Goal: Find specific page/section: Find specific page/section

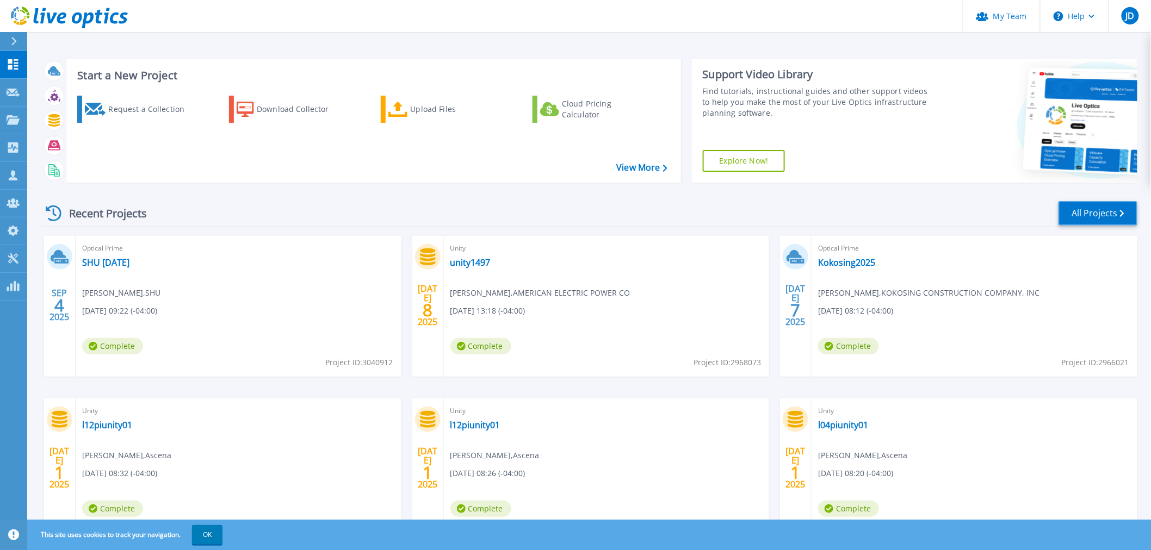
click at [1085, 211] on link "All Projects" at bounding box center [1097, 213] width 79 height 24
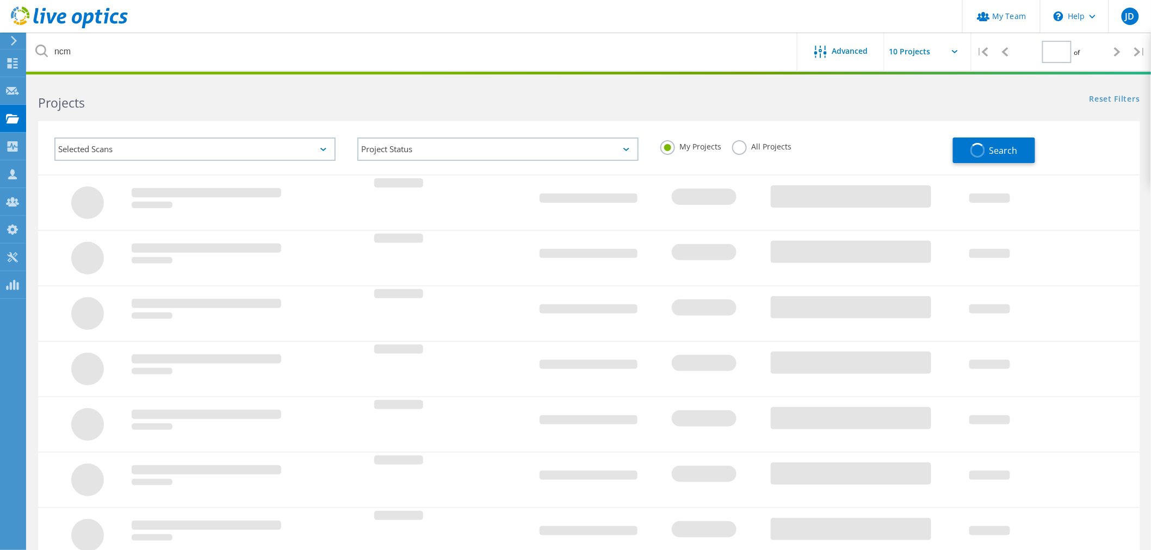
type input "1"
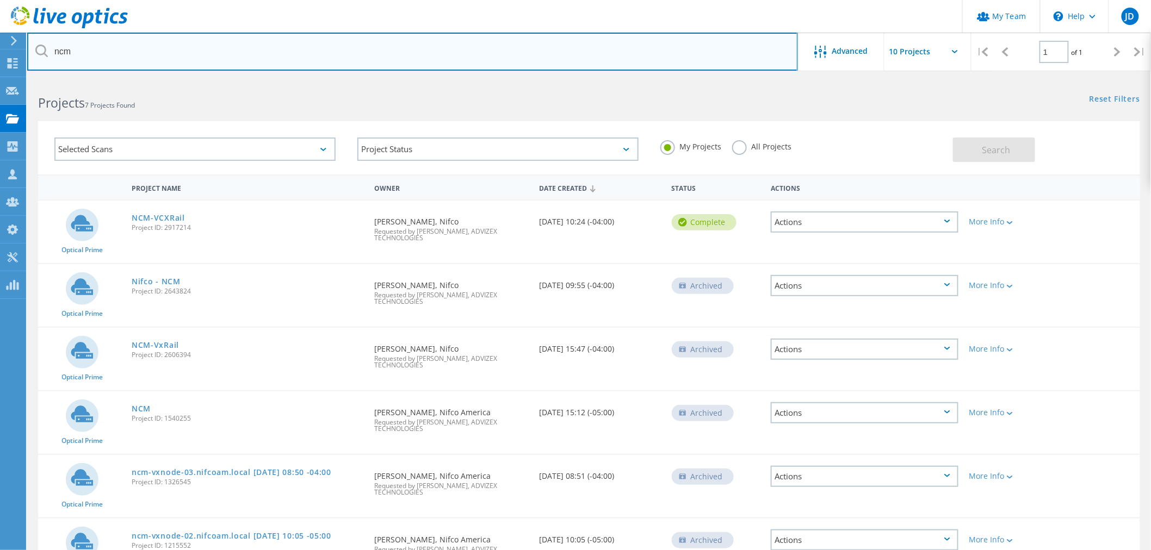
drag, startPoint x: 140, startPoint y: 56, endPoint x: 6, endPoint y: 39, distance: 135.5
click at [6, 79] on div "My Team \n Help Explore Helpful Articles Contact Support JD Partner Team Admin …" at bounding box center [575, 387] width 1151 height 617
drag, startPoint x: 142, startPoint y: 58, endPoint x: 45, endPoint y: 52, distance: 98.0
click at [45, 52] on div "ncm" at bounding box center [412, 52] width 770 height 38
type input "d"
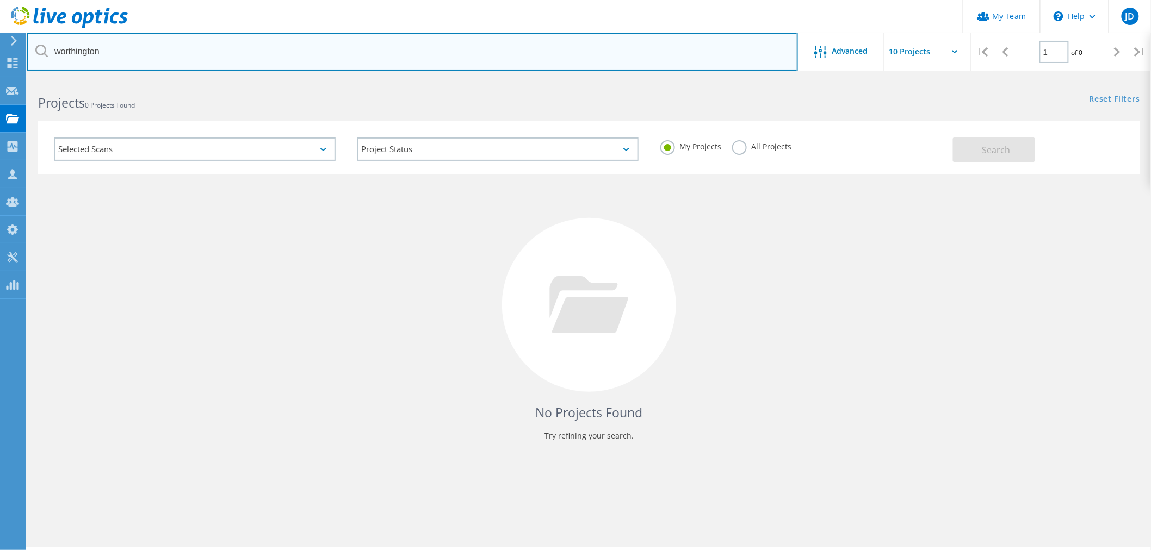
drag, startPoint x: 153, startPoint y: 58, endPoint x: 18, endPoint y: 42, distance: 136.4
click at [18, 79] on div "My Team \n Help Explore Helpful Articles Contact Support JD Partner Team Admin …" at bounding box center [575, 329] width 1151 height 501
drag, startPoint x: 78, startPoint y: 51, endPoint x: 33, endPoint y: 50, distance: 44.6
click at [33, 50] on input "worthington" at bounding box center [412, 52] width 771 height 38
type input "s"
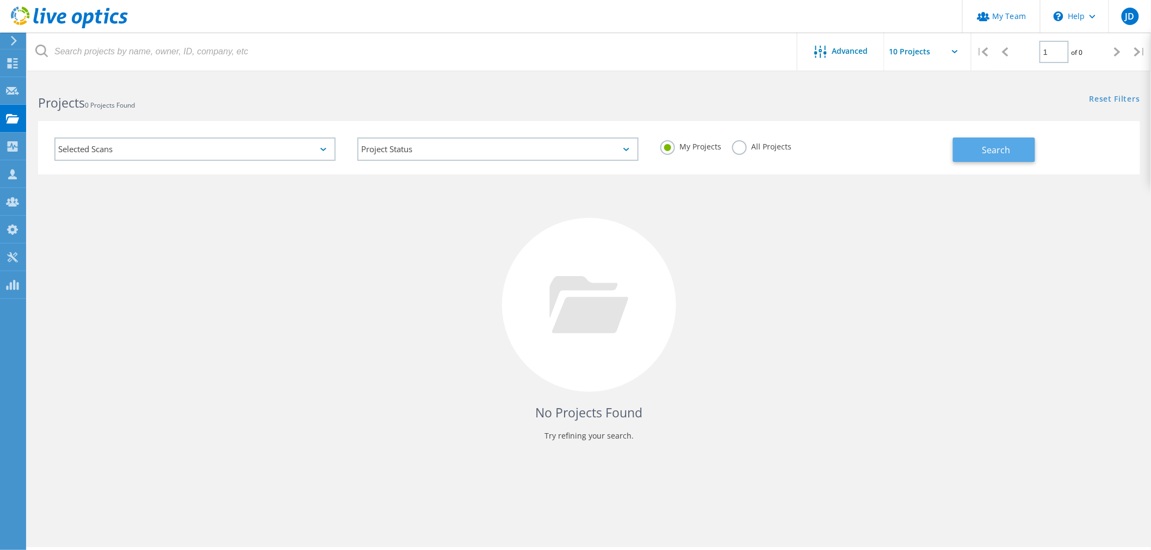
click at [998, 142] on button "Search" at bounding box center [994, 150] width 82 height 24
